Goal: Task Accomplishment & Management: Manage account settings

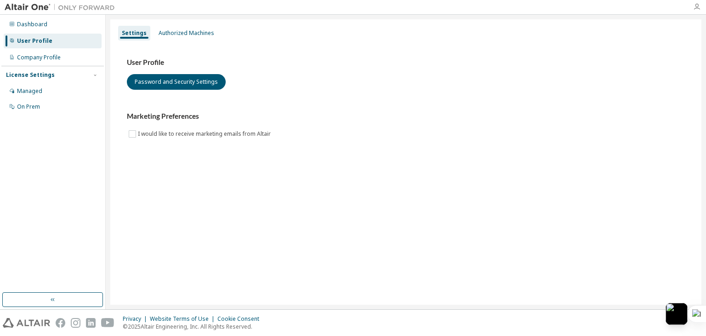
click at [698, 8] on icon "button" at bounding box center [696, 6] width 7 height 7
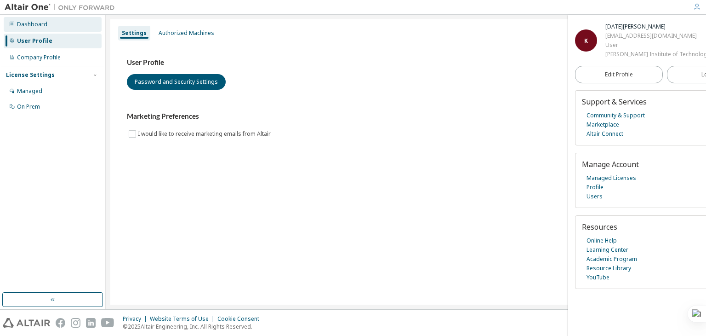
click at [18, 17] on div "Dashboard" at bounding box center [53, 24] width 98 height 15
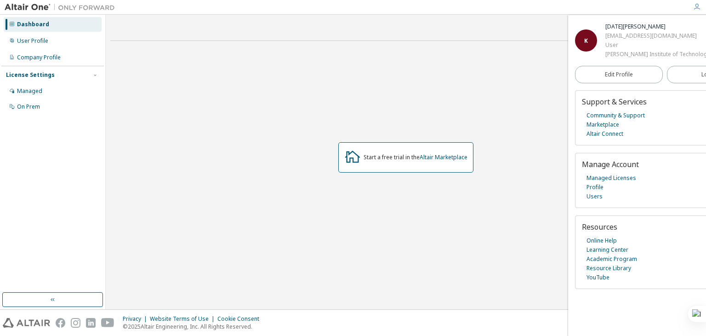
click at [336, 157] on div "Start a free trial in the Altair Marketplace" at bounding box center [405, 157] width 591 height 218
click at [357, 159] on icon at bounding box center [352, 156] width 17 height 17
